Goal: Navigation & Orientation: Go to known website

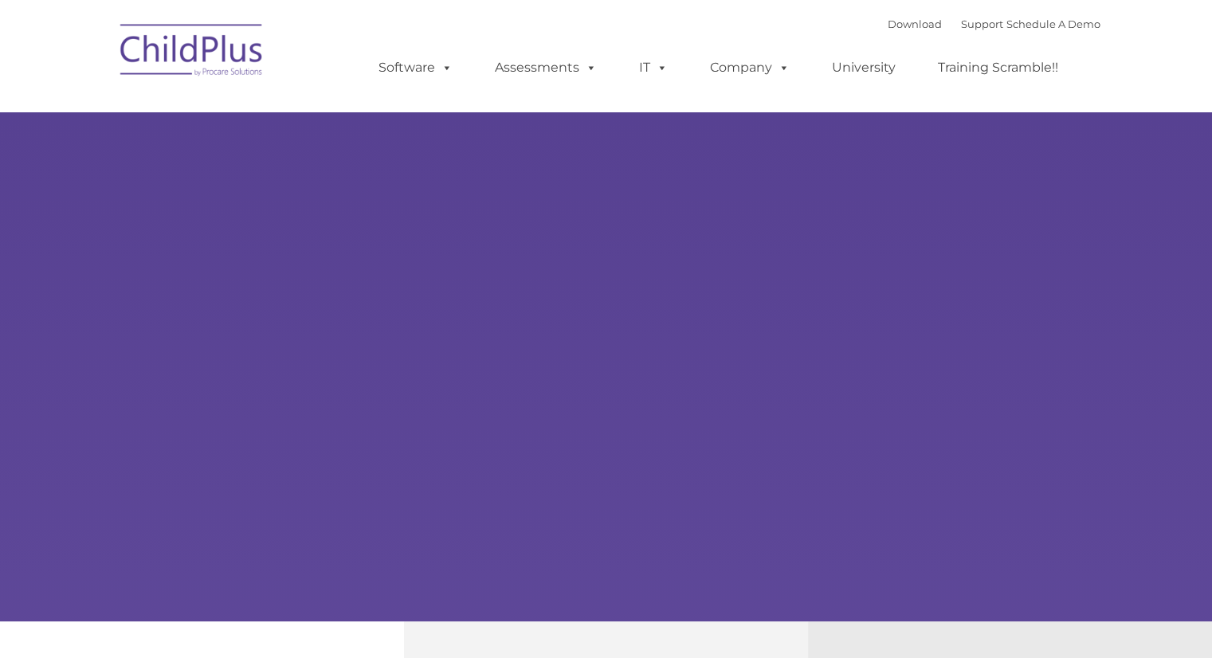
type input ""
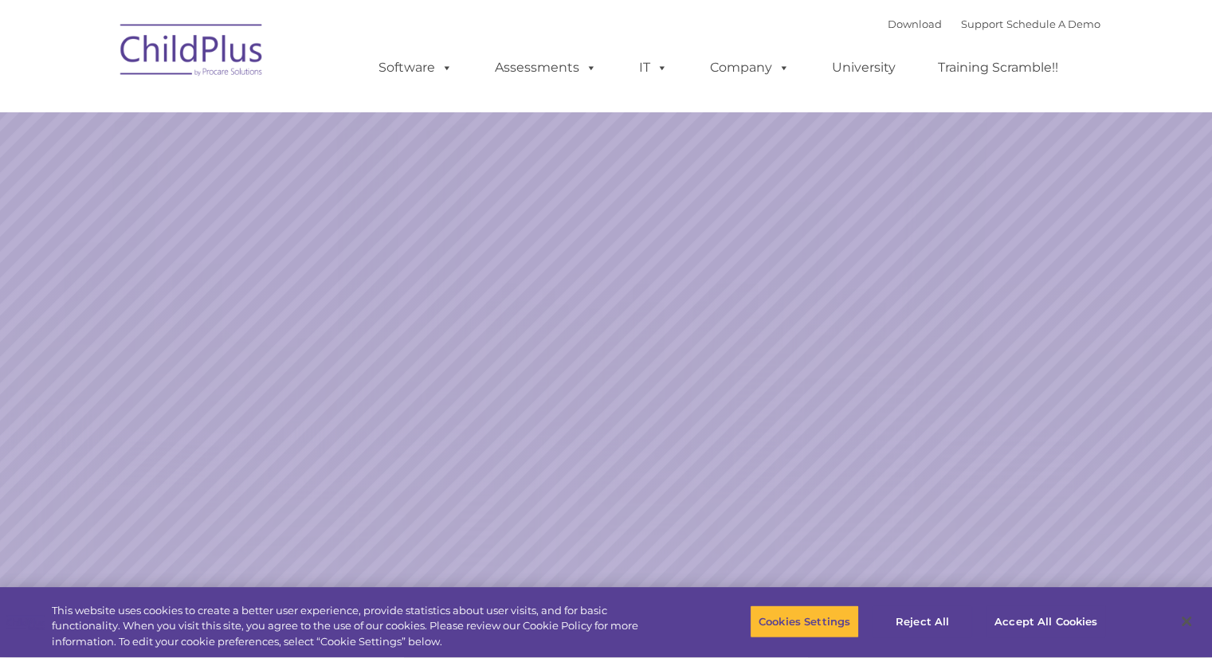
select select "MEDIUM"
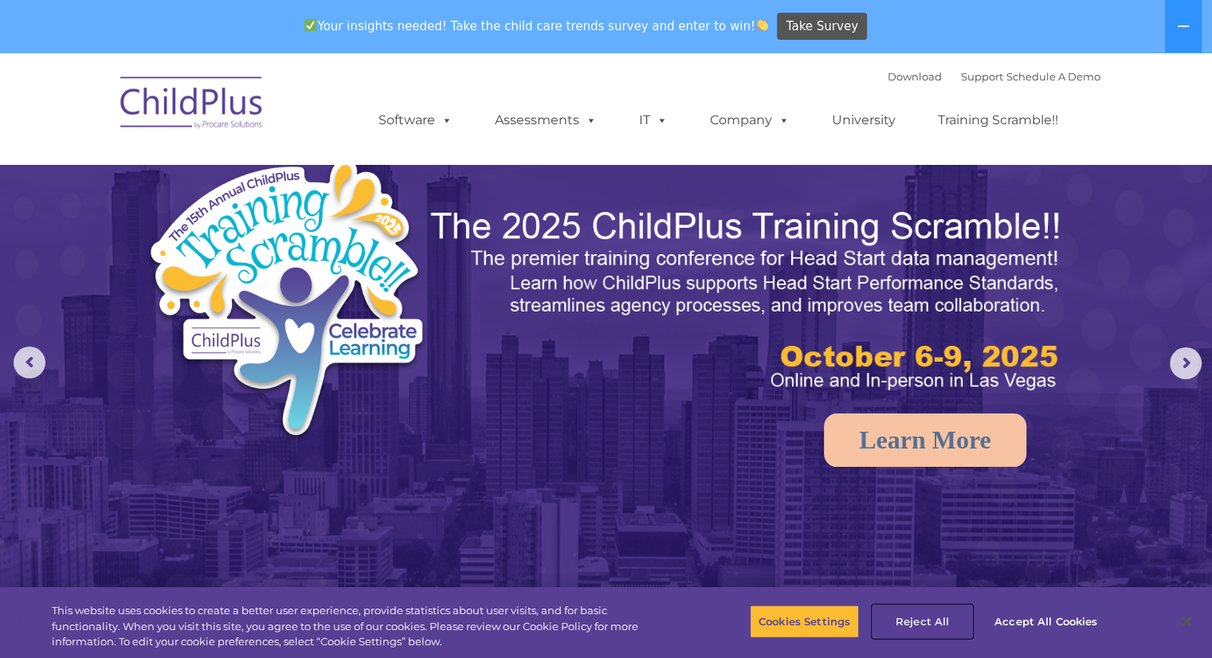
click at [925, 618] on button "Reject All" at bounding box center [923, 621] width 100 height 33
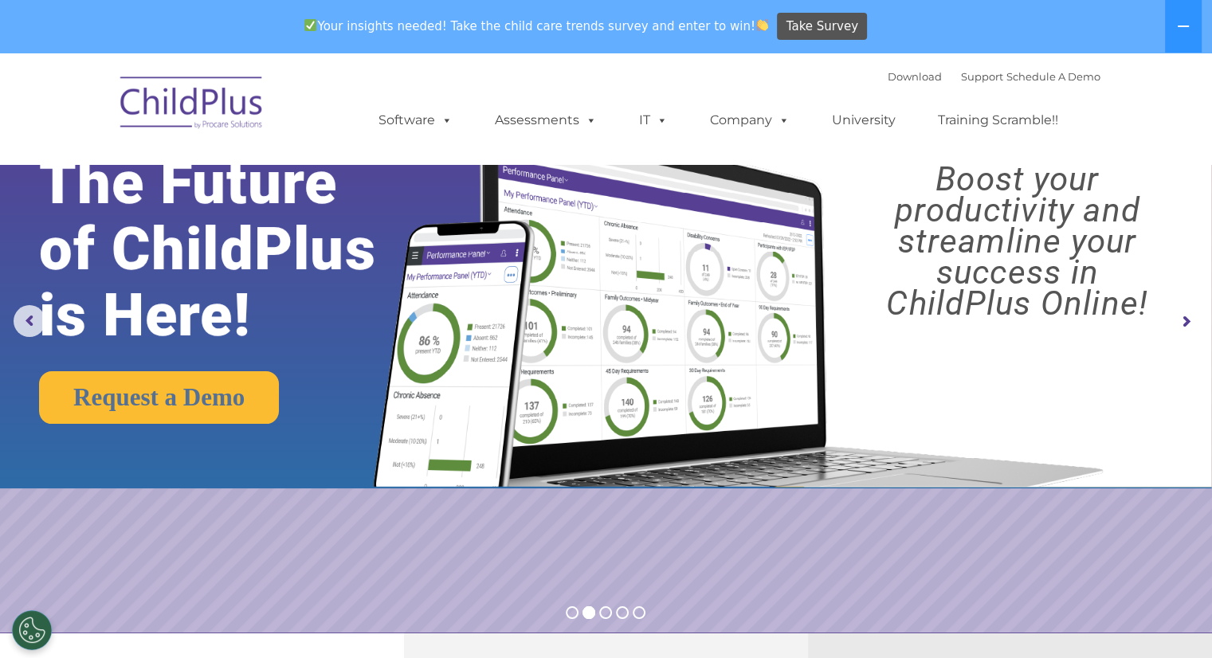
scroll to position [45, 0]
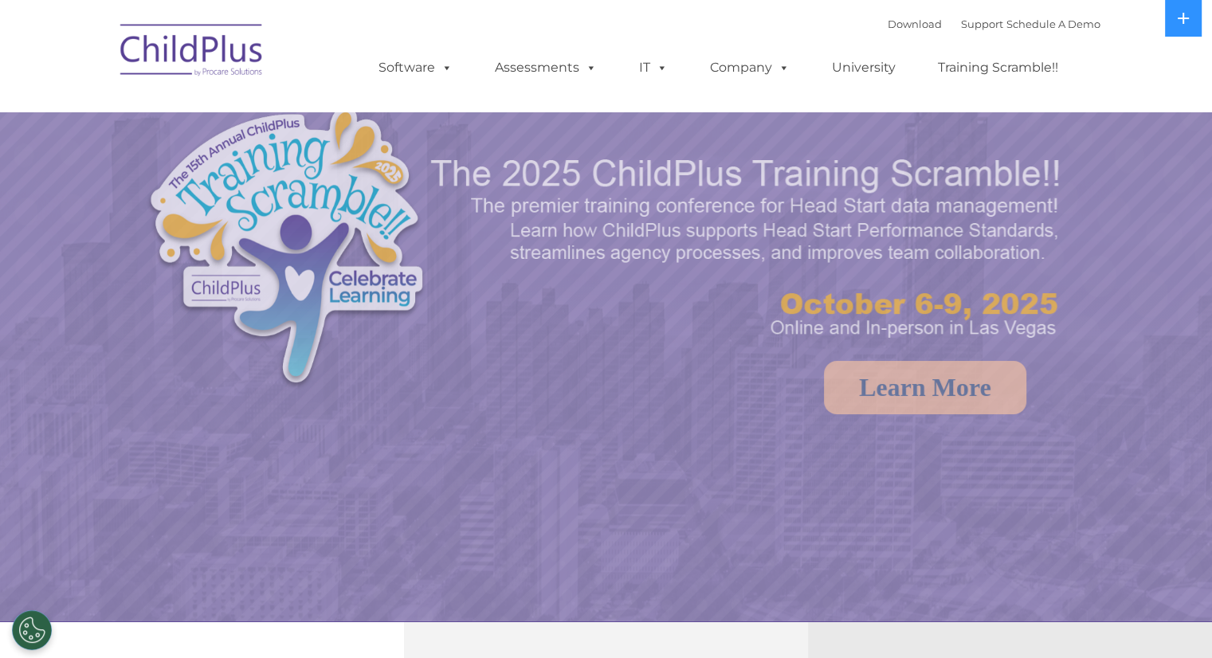
select select "MEDIUM"
